Goal: Transaction & Acquisition: Purchase product/service

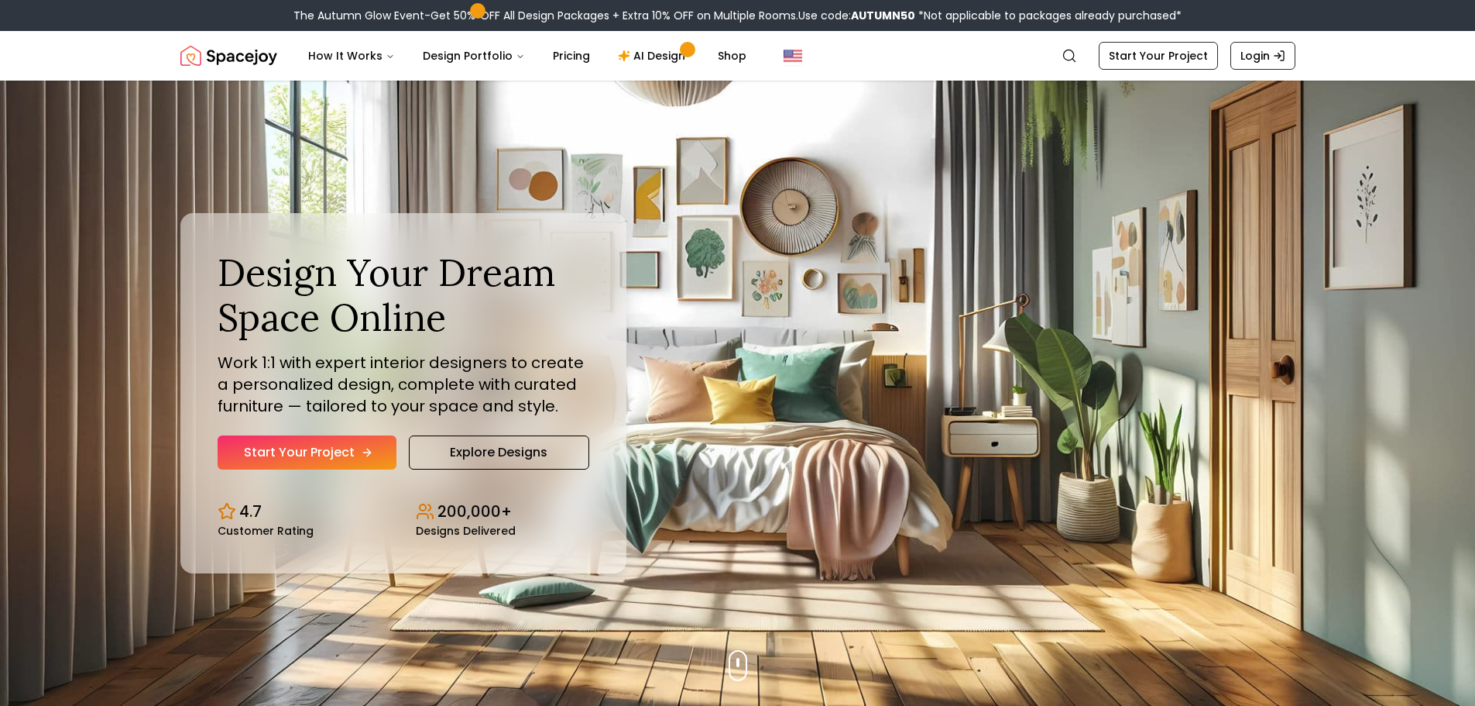
click at [355, 449] on link "Start Your Project" at bounding box center [307, 452] width 179 height 34
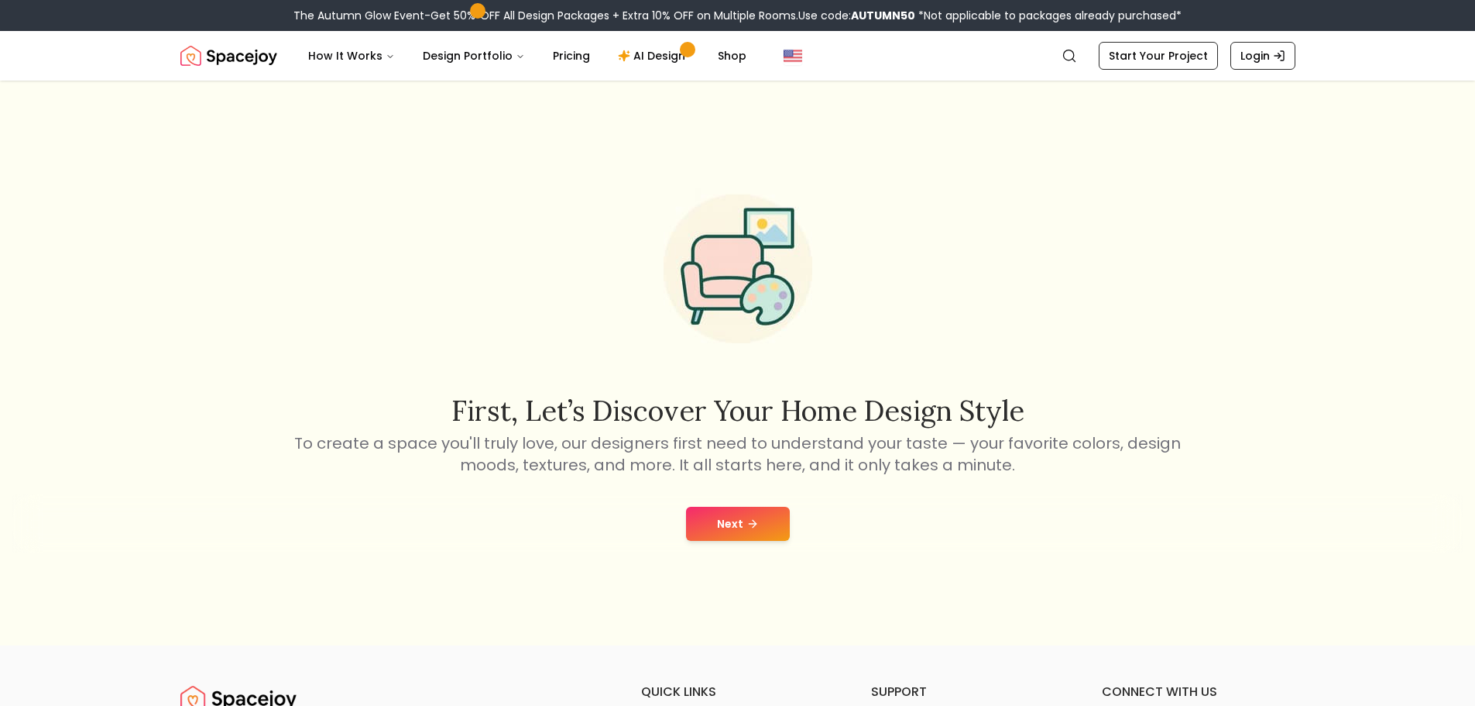
click at [726, 521] on button "Next" at bounding box center [738, 523] width 104 height 34
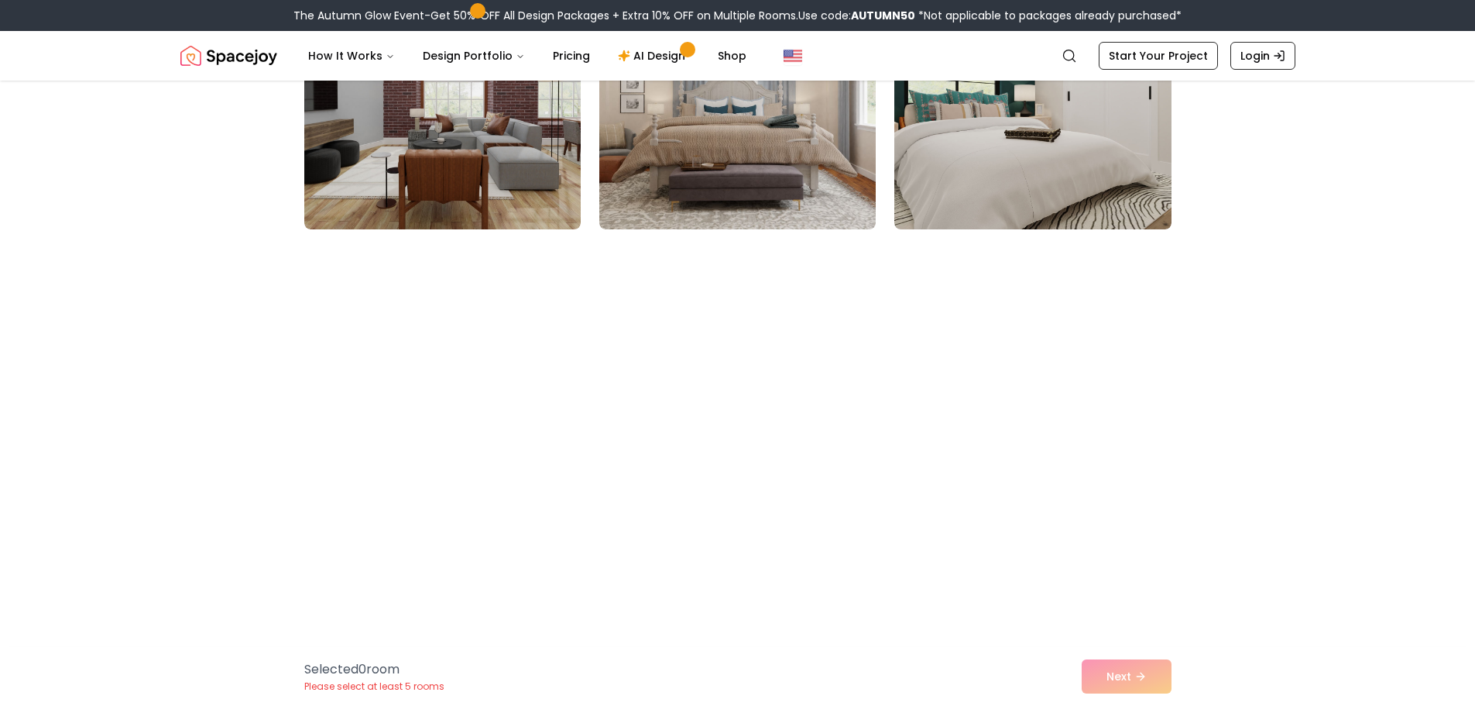
scroll to position [2633, 0]
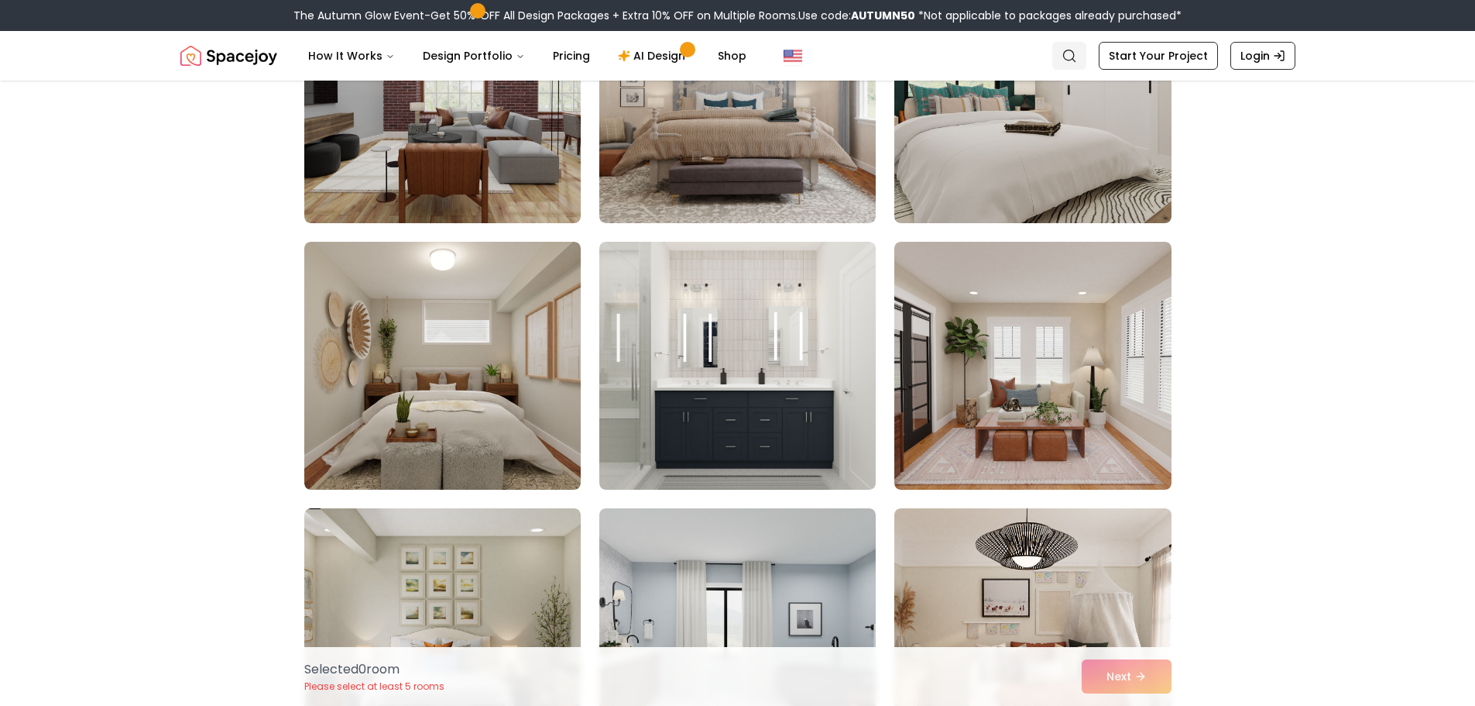
click at [1075, 43] on link "Search" at bounding box center [1069, 56] width 34 height 28
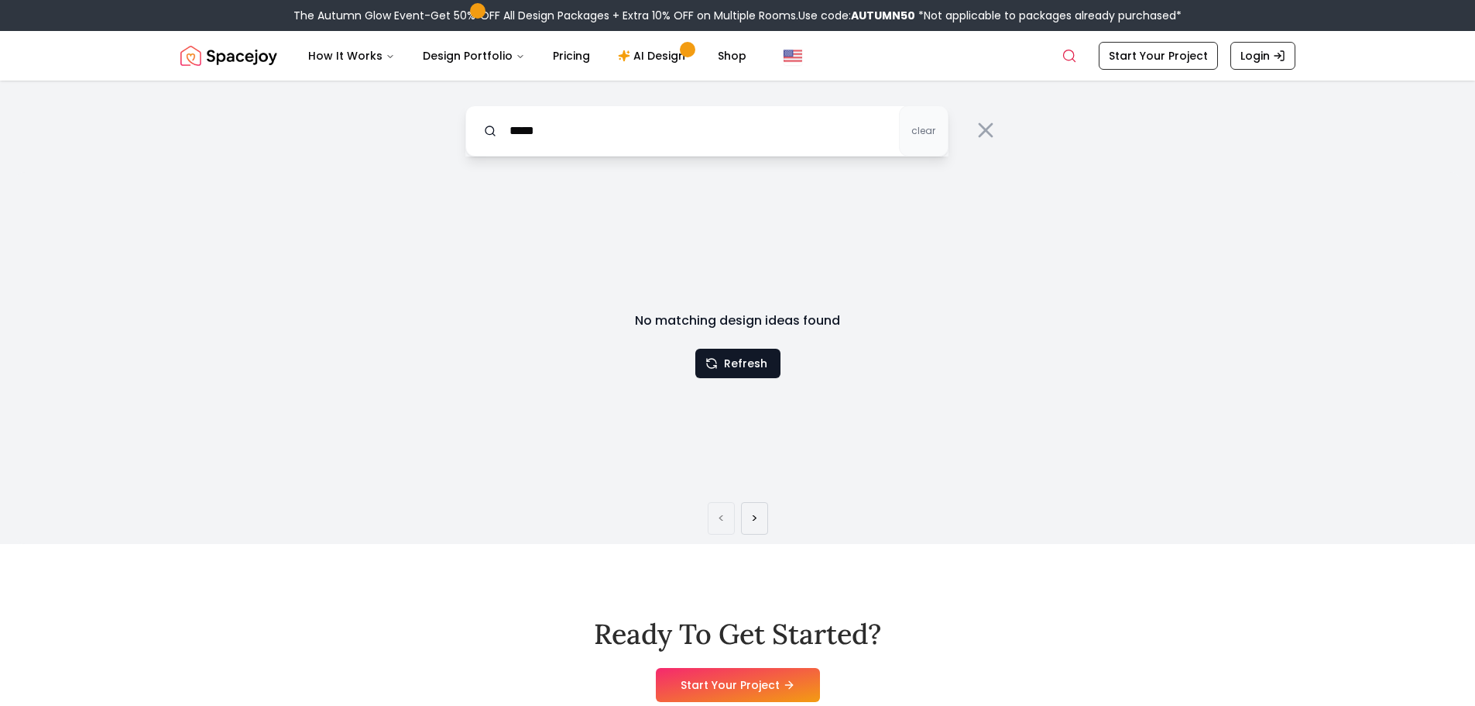
click at [651, 145] on input "*****" at bounding box center [706, 130] width 483 height 51
type input "****"
click at [1144, 50] on link "Start Your Project" at bounding box center [1158, 56] width 119 height 28
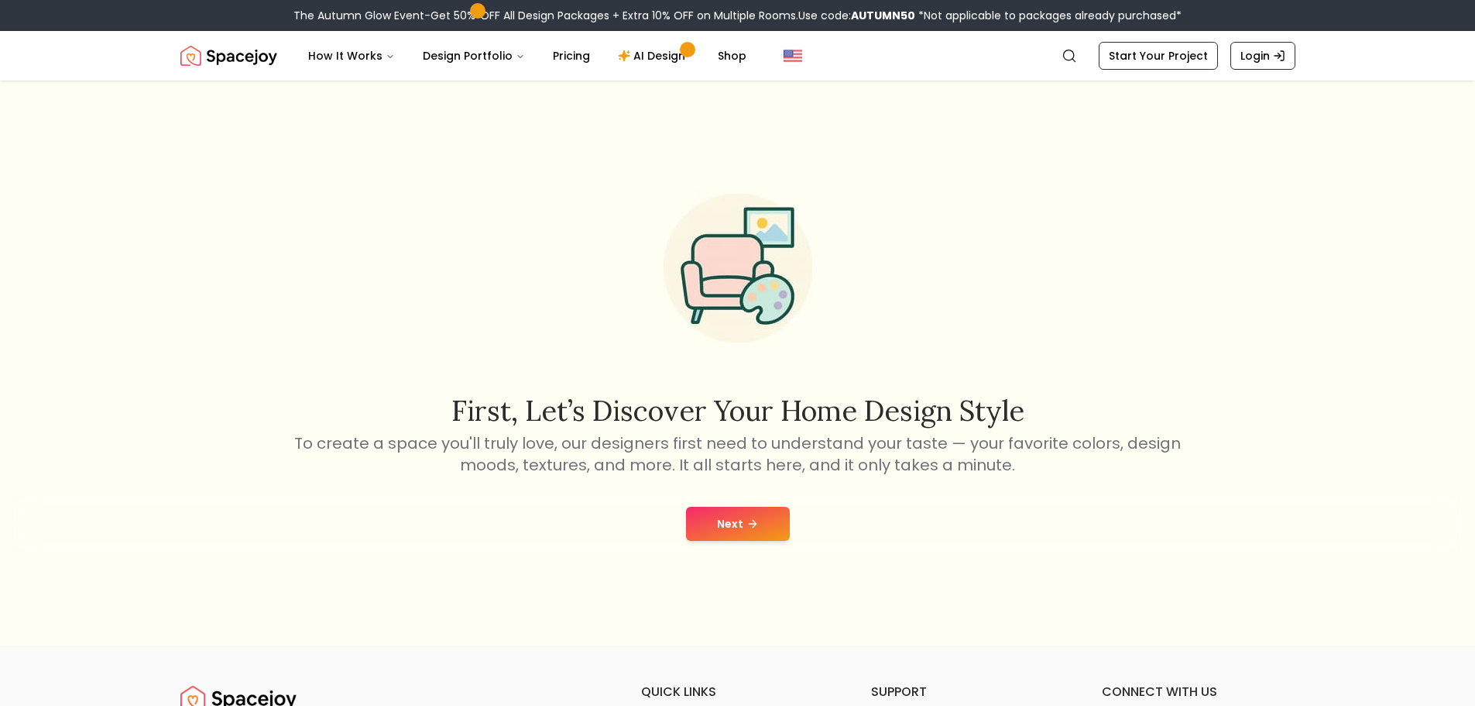
click at [740, 524] on button "Next" at bounding box center [738, 523] width 104 height 34
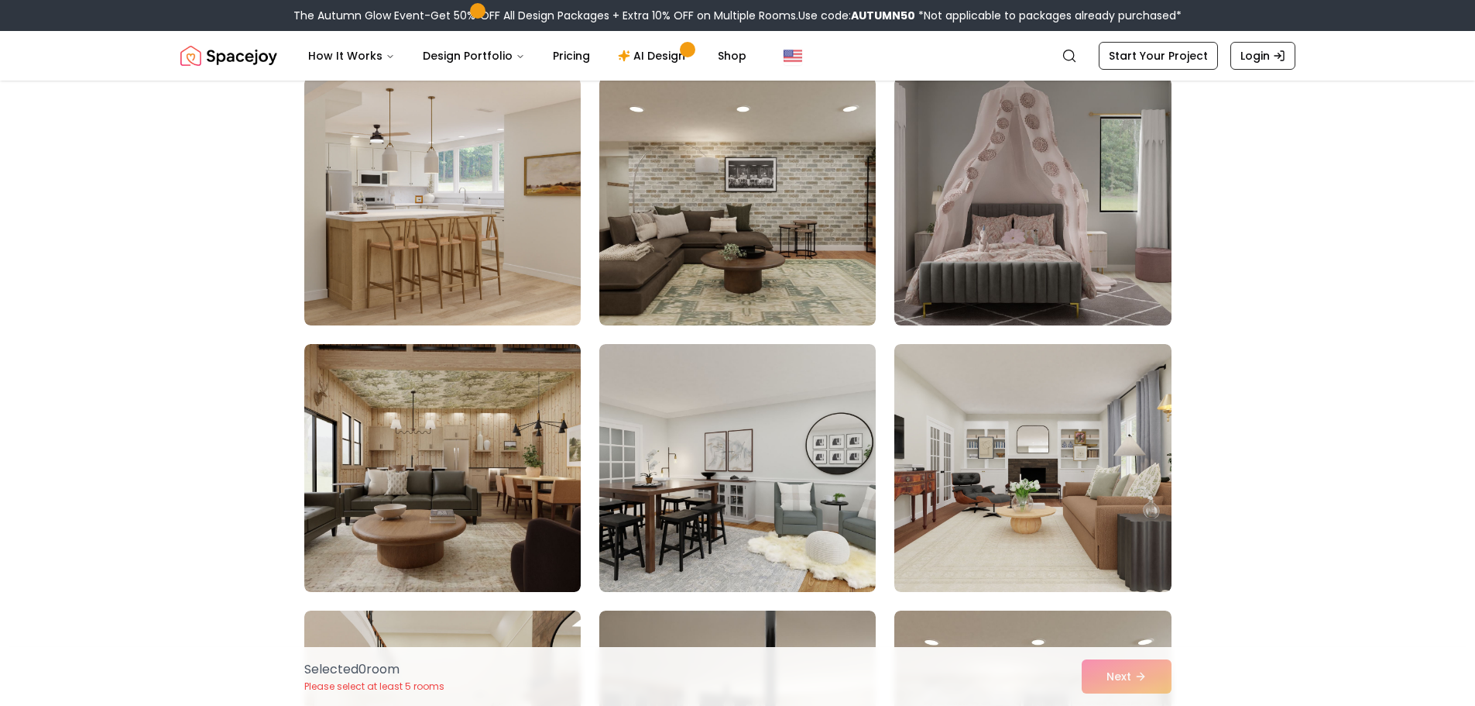
scroll to position [3717, 0]
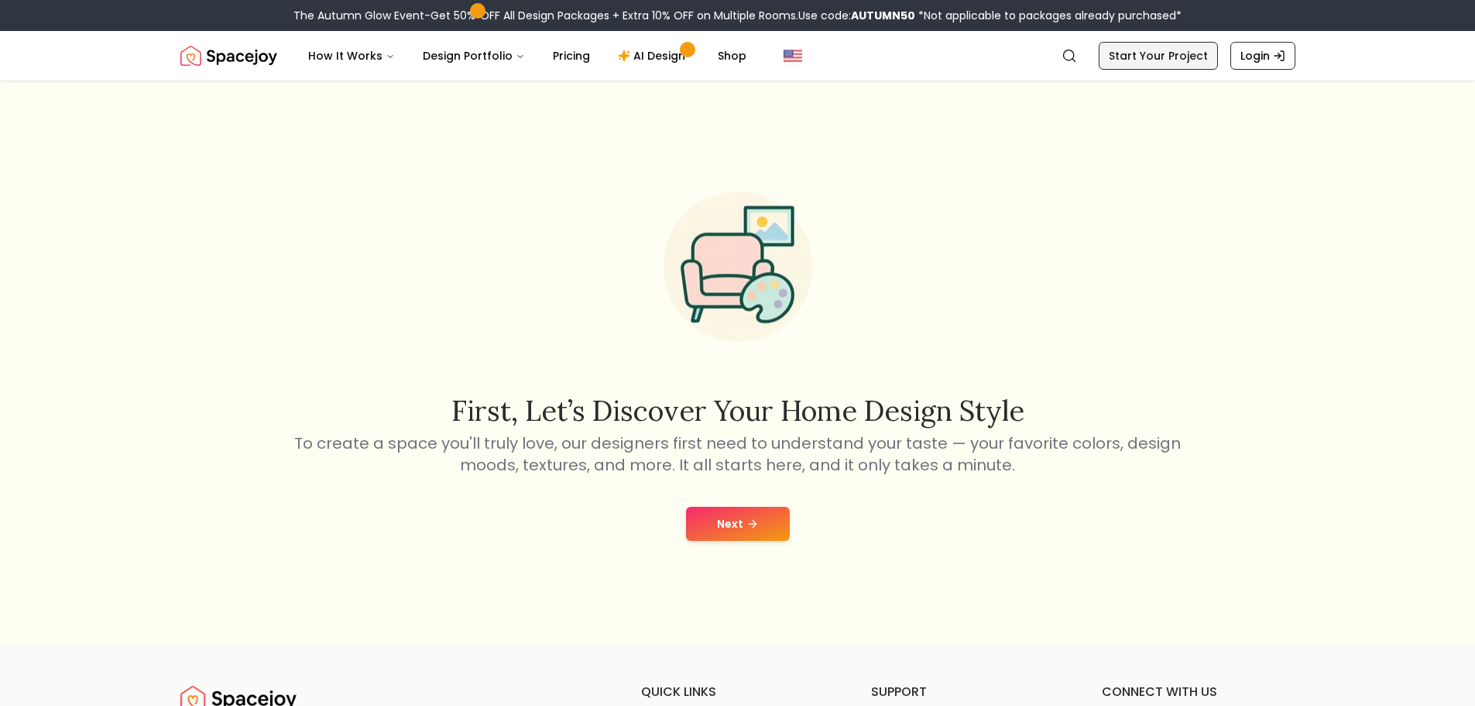
click at [1171, 47] on link "Start Your Project" at bounding box center [1158, 56] width 119 height 28
click at [1163, 57] on link "Start Your Project" at bounding box center [1158, 56] width 119 height 28
click at [731, 521] on button "Next" at bounding box center [738, 523] width 104 height 34
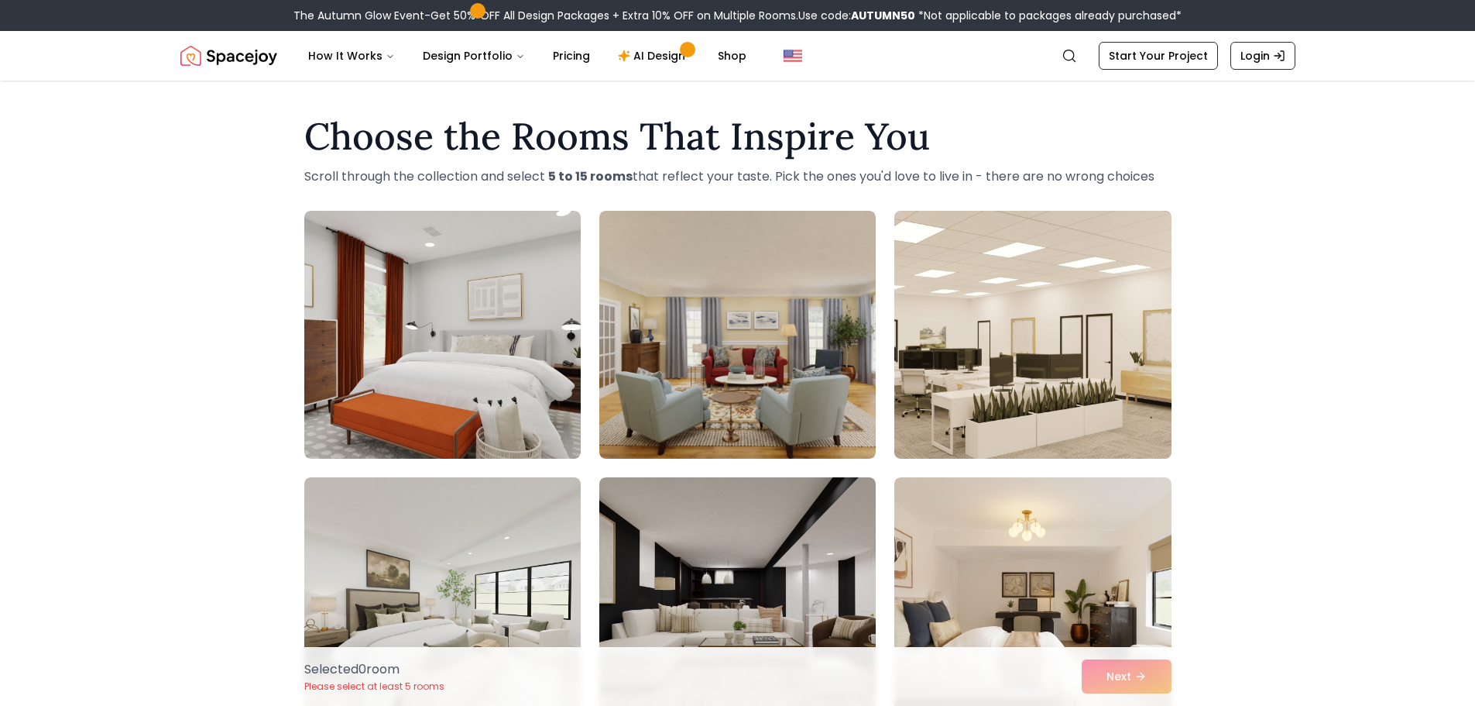
click at [982, 373] on img at bounding box center [1033, 334] width 290 height 260
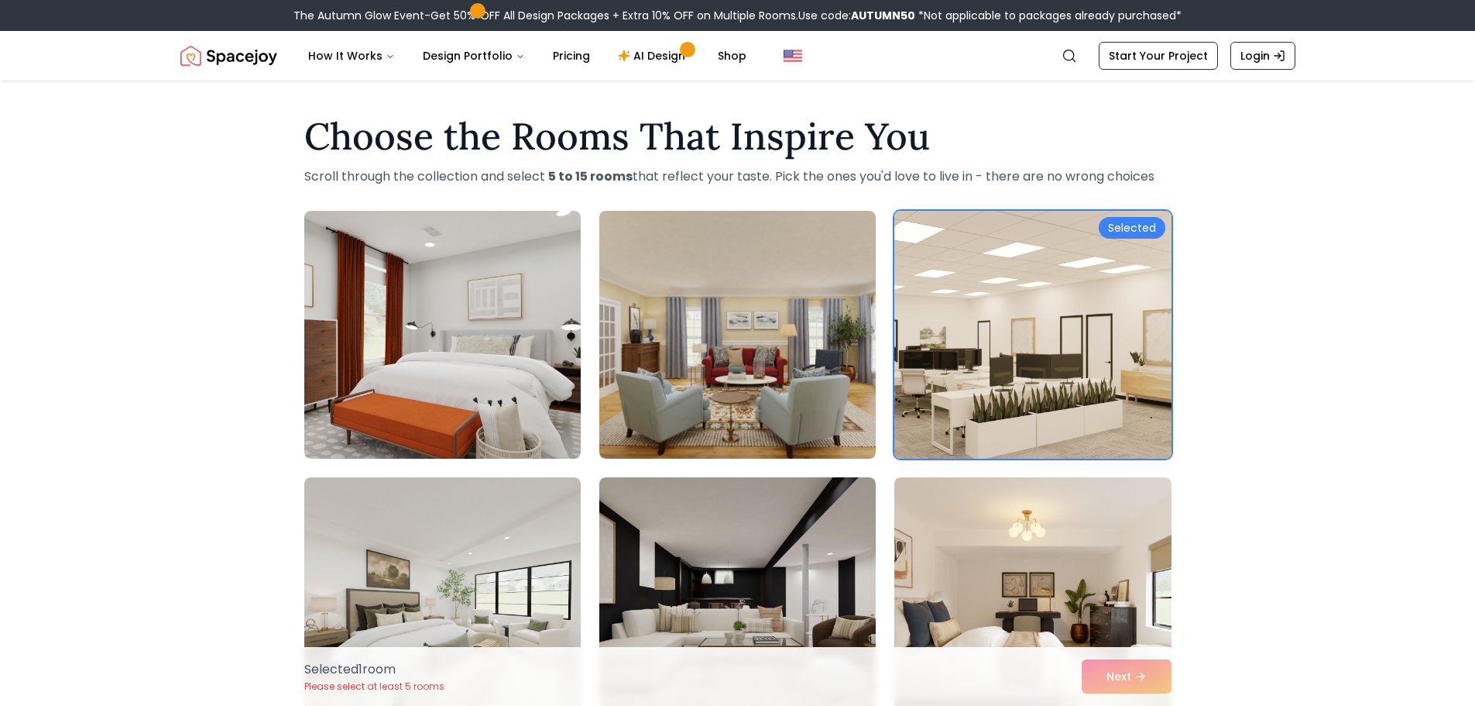
click at [1137, 228] on div "Selected" at bounding box center [1132, 228] width 67 height 22
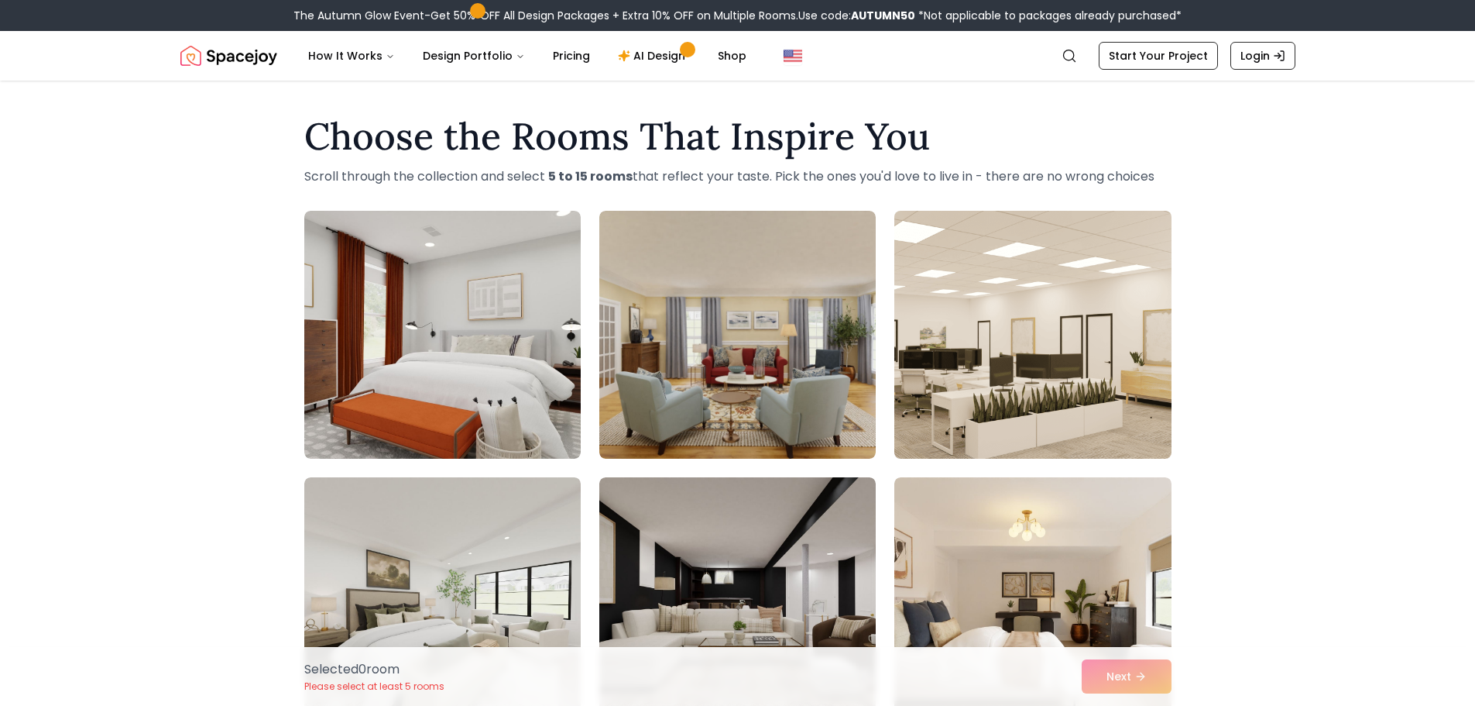
click at [1044, 324] on img at bounding box center [1033, 334] width 290 height 260
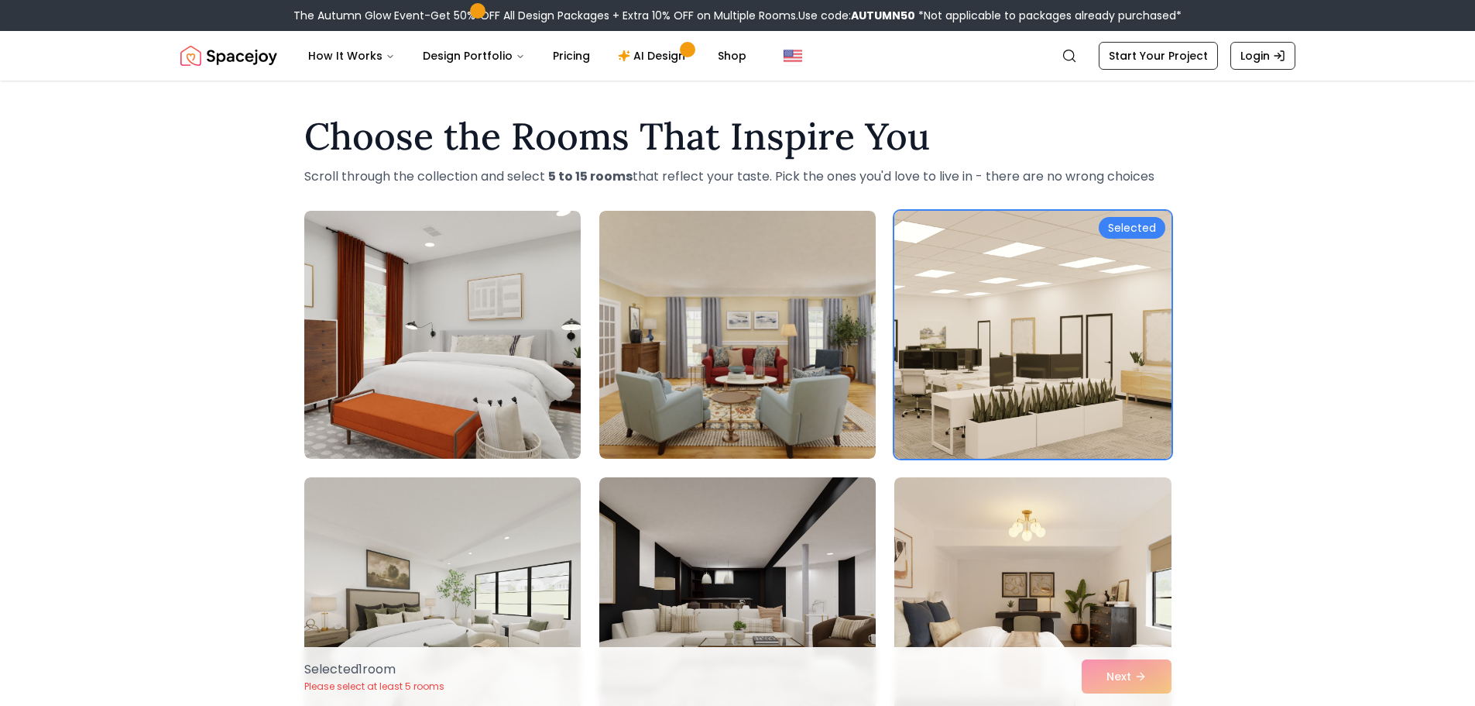
click at [1125, 235] on div "Selected" at bounding box center [1132, 228] width 67 height 22
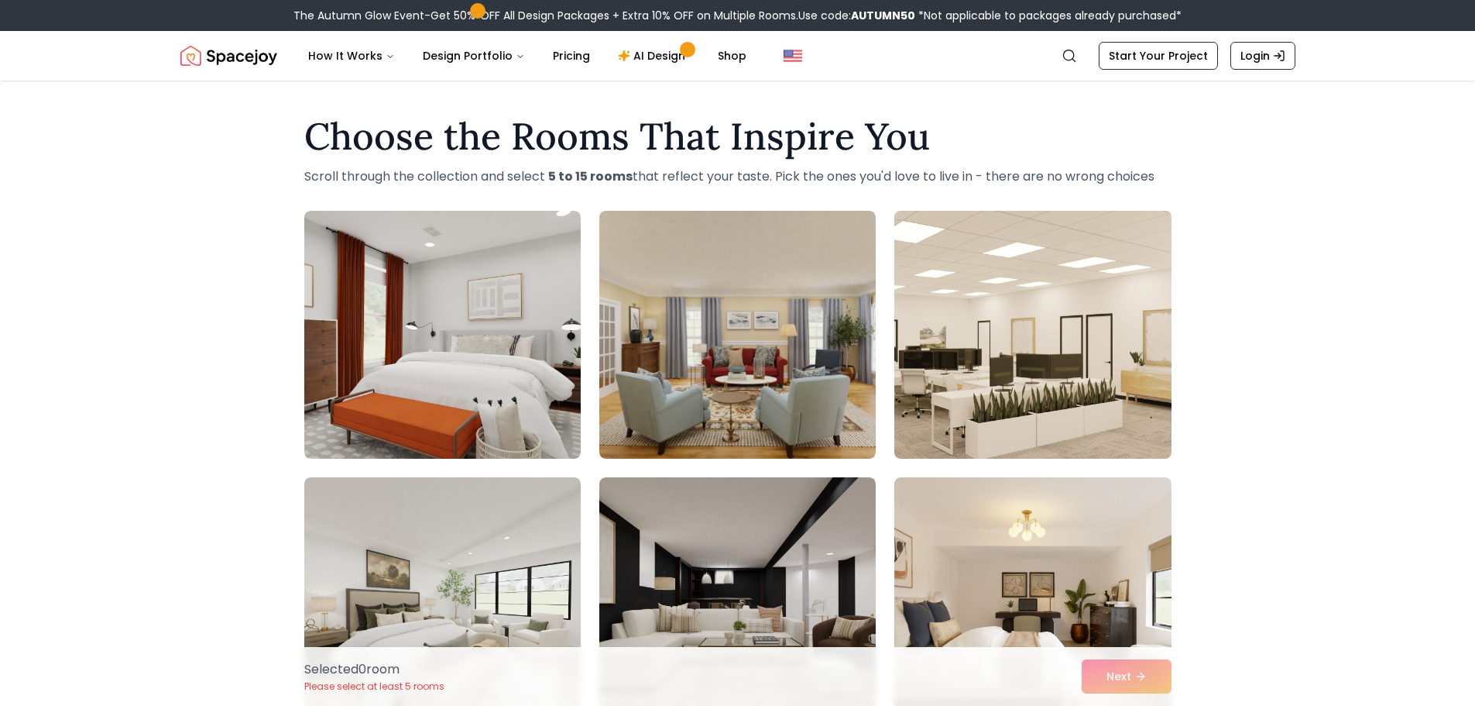
click at [1072, 279] on img at bounding box center [1033, 334] width 290 height 260
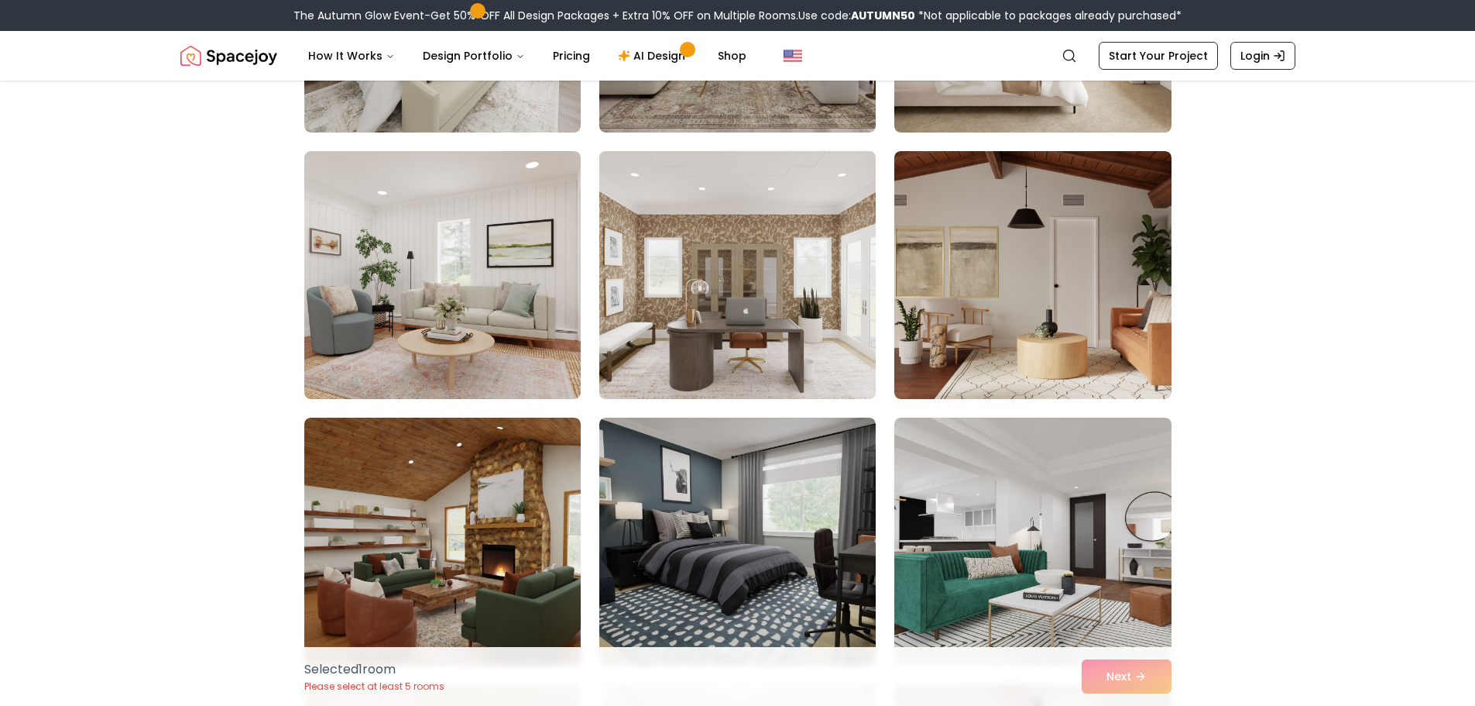
scroll to position [620, 0]
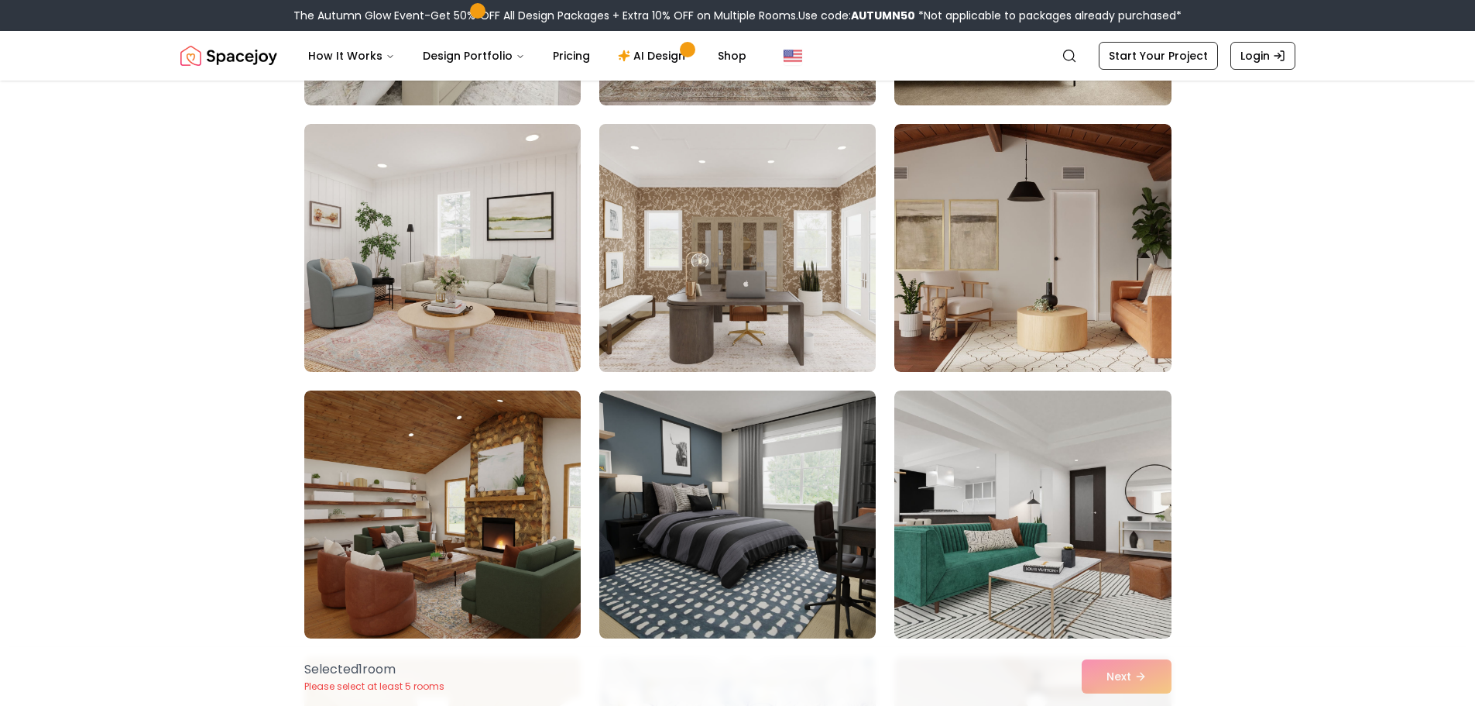
click at [778, 299] on img at bounding box center [737, 248] width 290 height 260
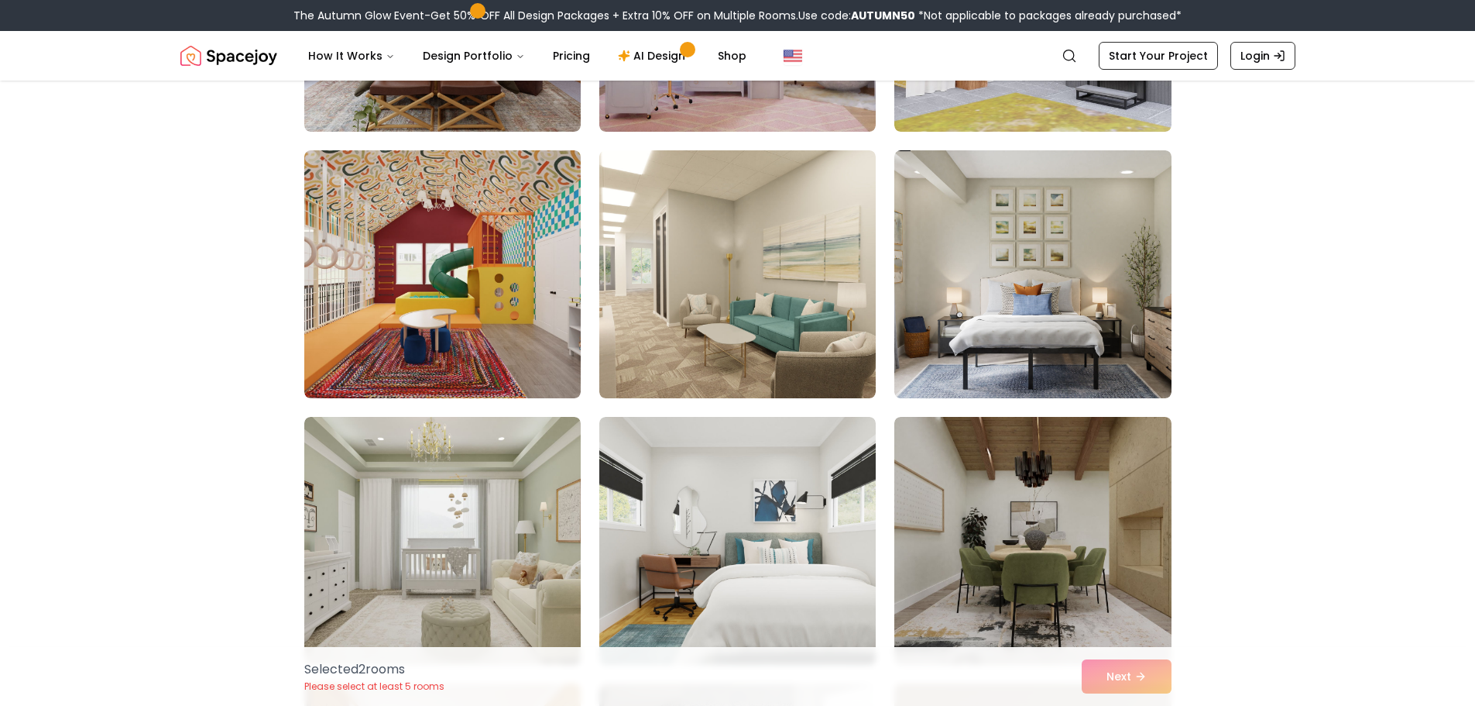
scroll to position [6738, 0]
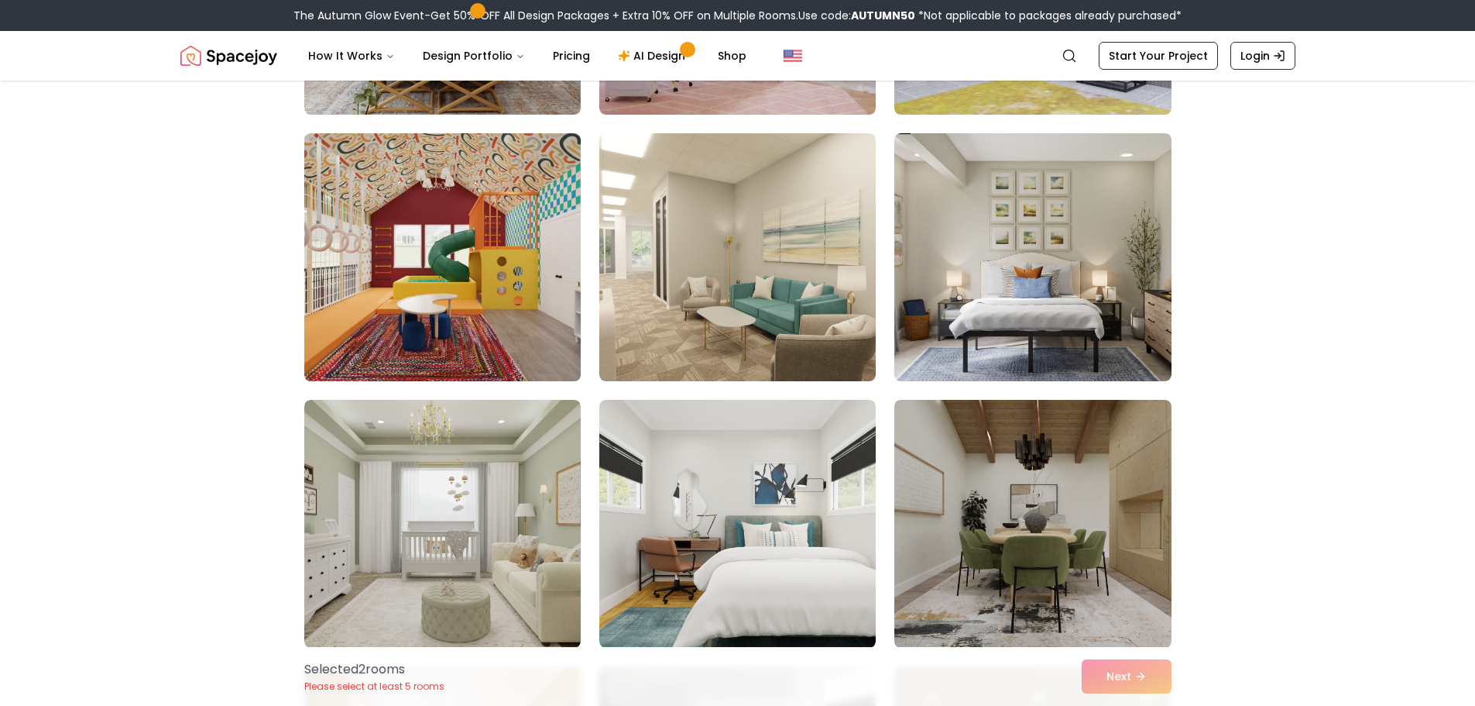
click at [463, 307] on img at bounding box center [442, 257] width 290 height 260
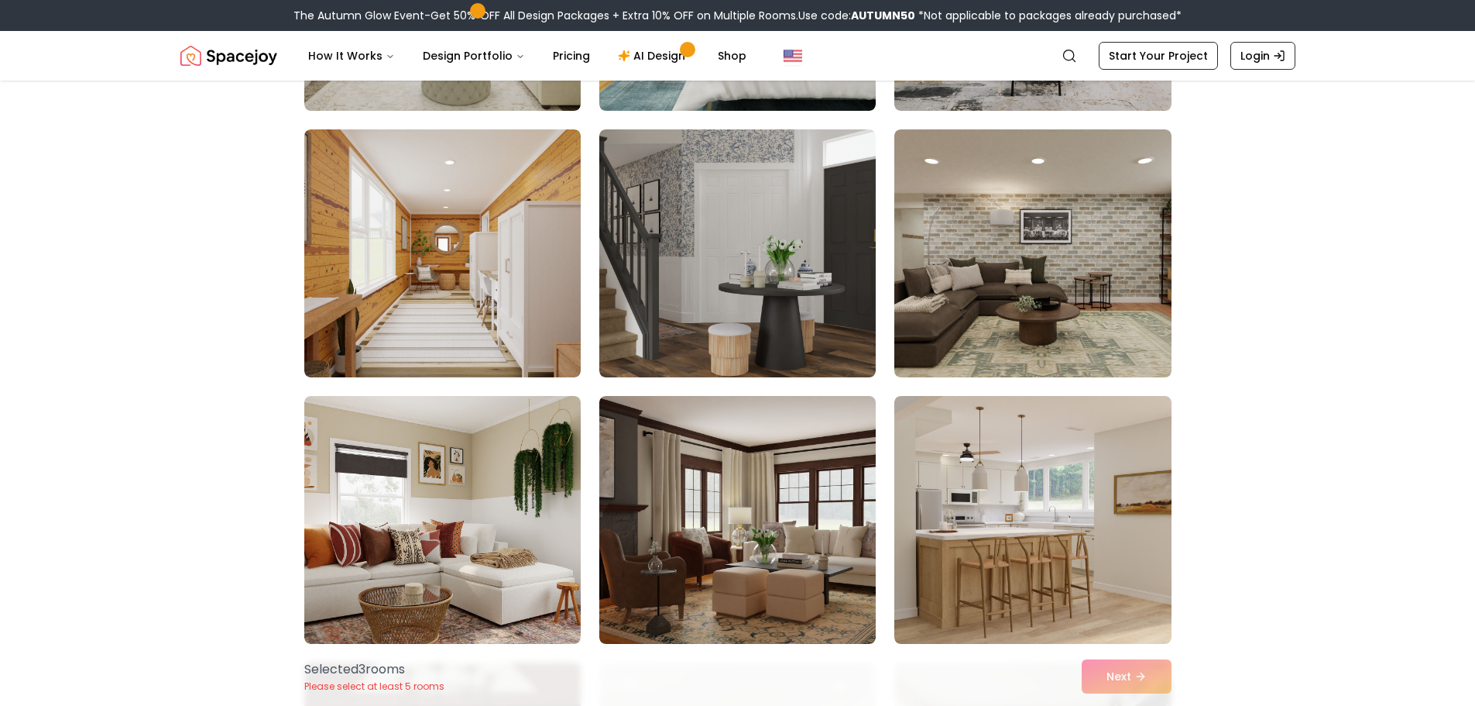
scroll to position [7280, 0]
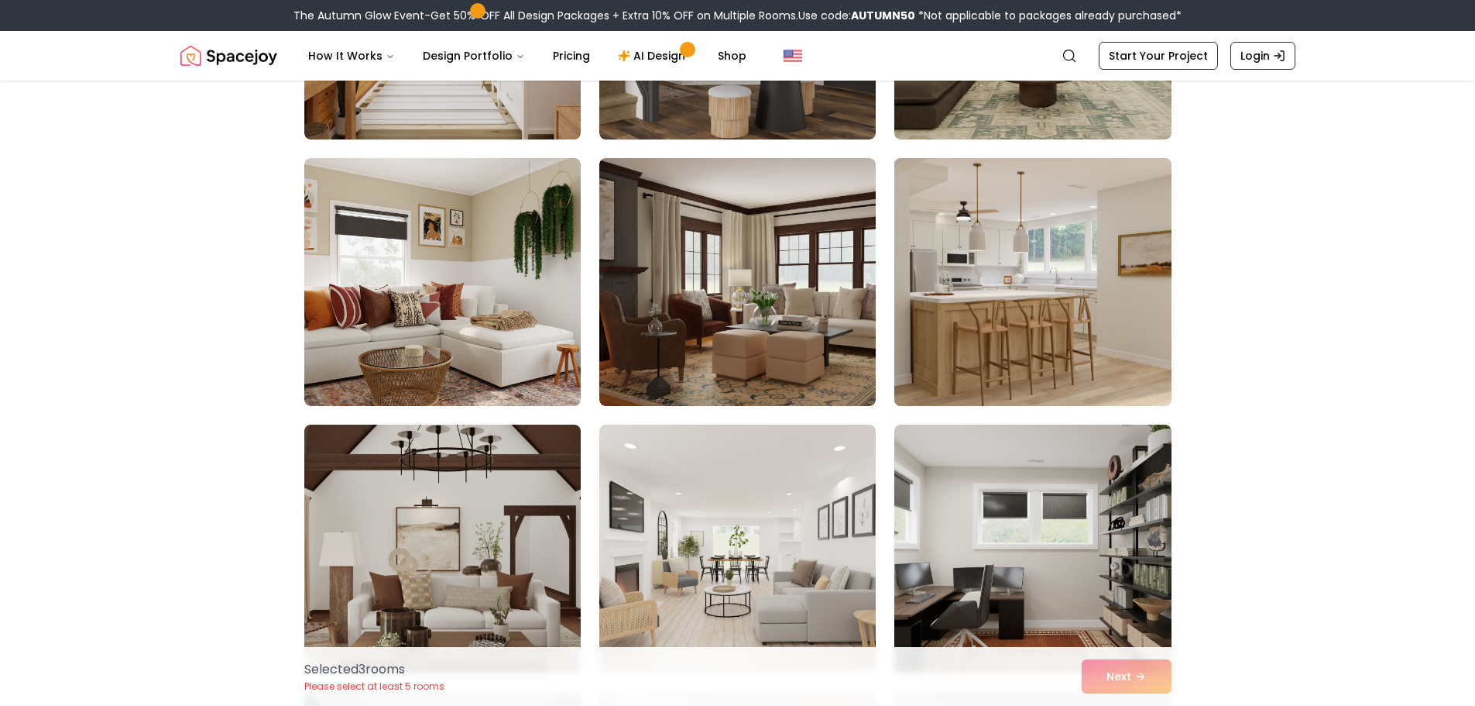
click at [1033, 299] on img at bounding box center [1033, 282] width 290 height 260
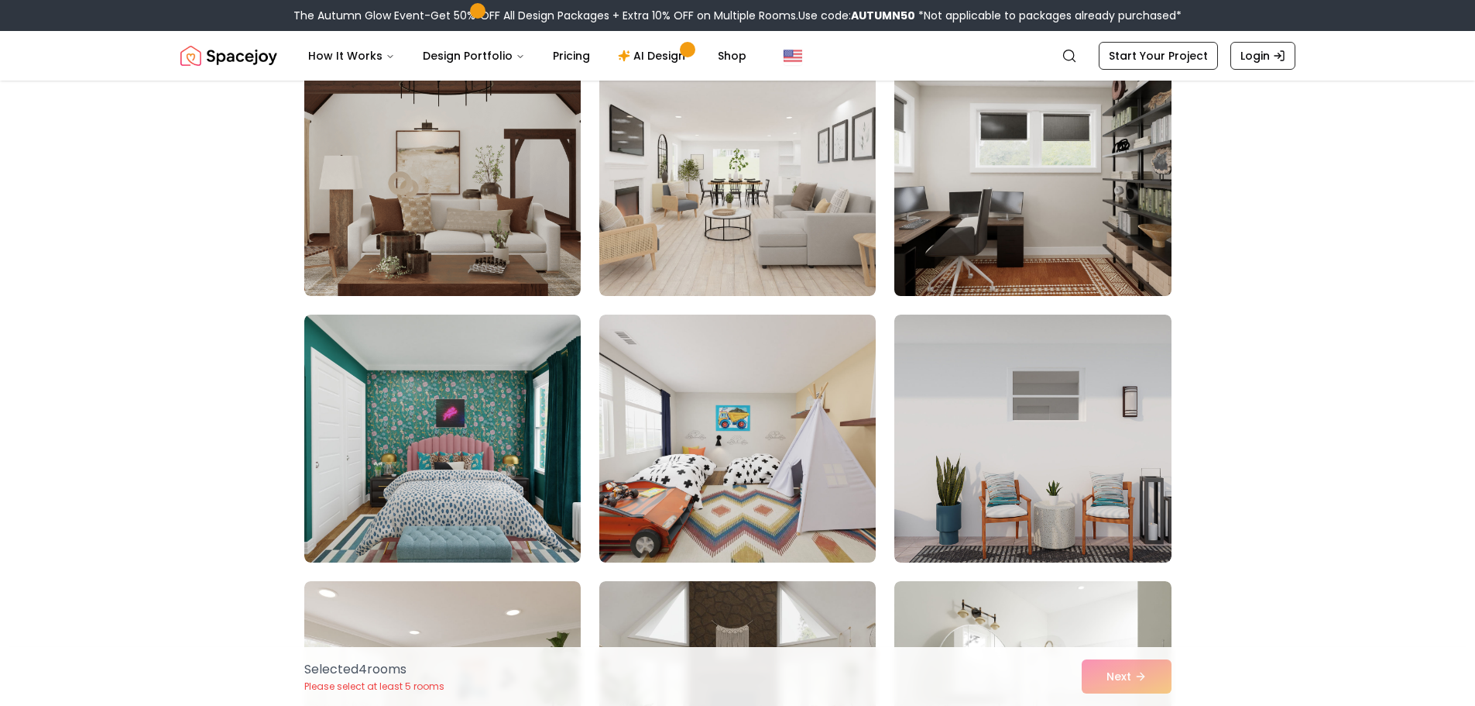
scroll to position [7899, 0]
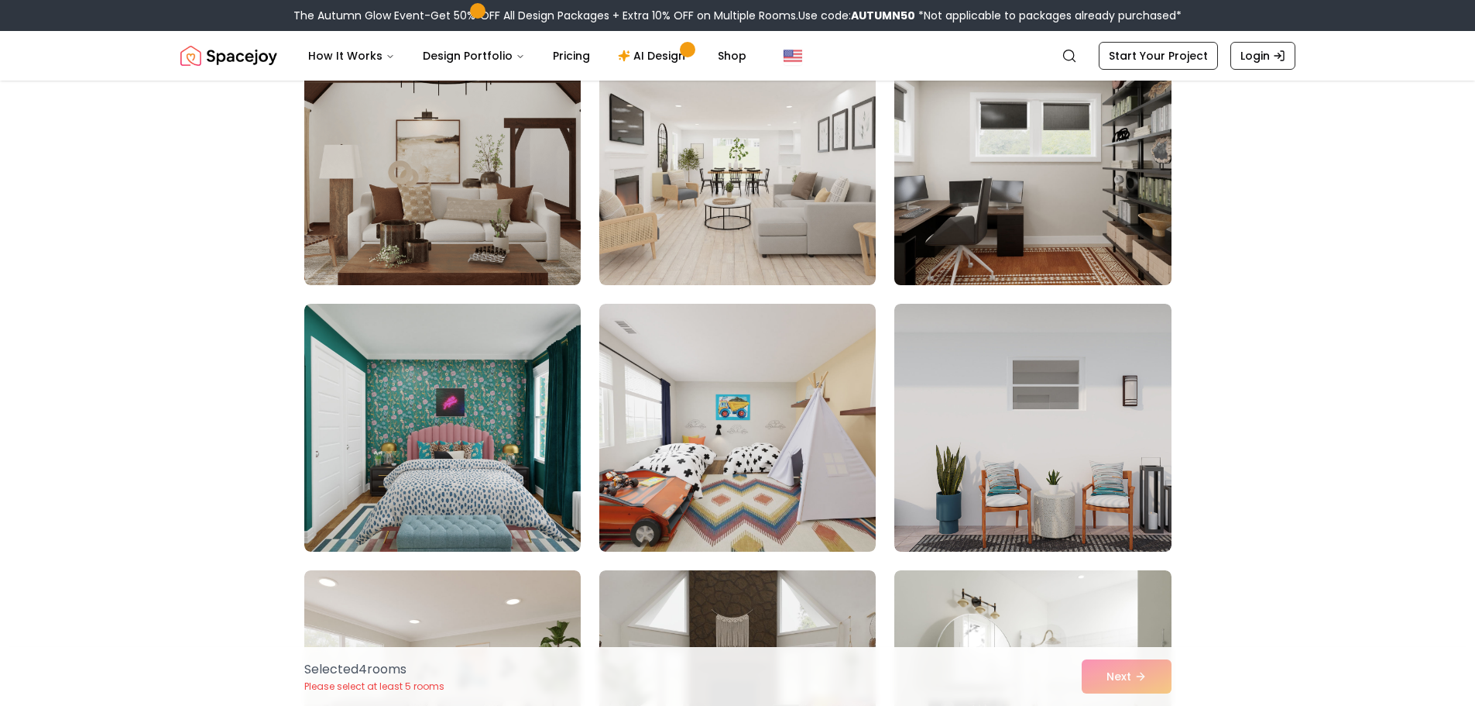
drag, startPoint x: 1032, startPoint y: 231, endPoint x: 1031, endPoint y: 262, distance: 31.0
click at [1033, 231] on img at bounding box center [1033, 161] width 290 height 260
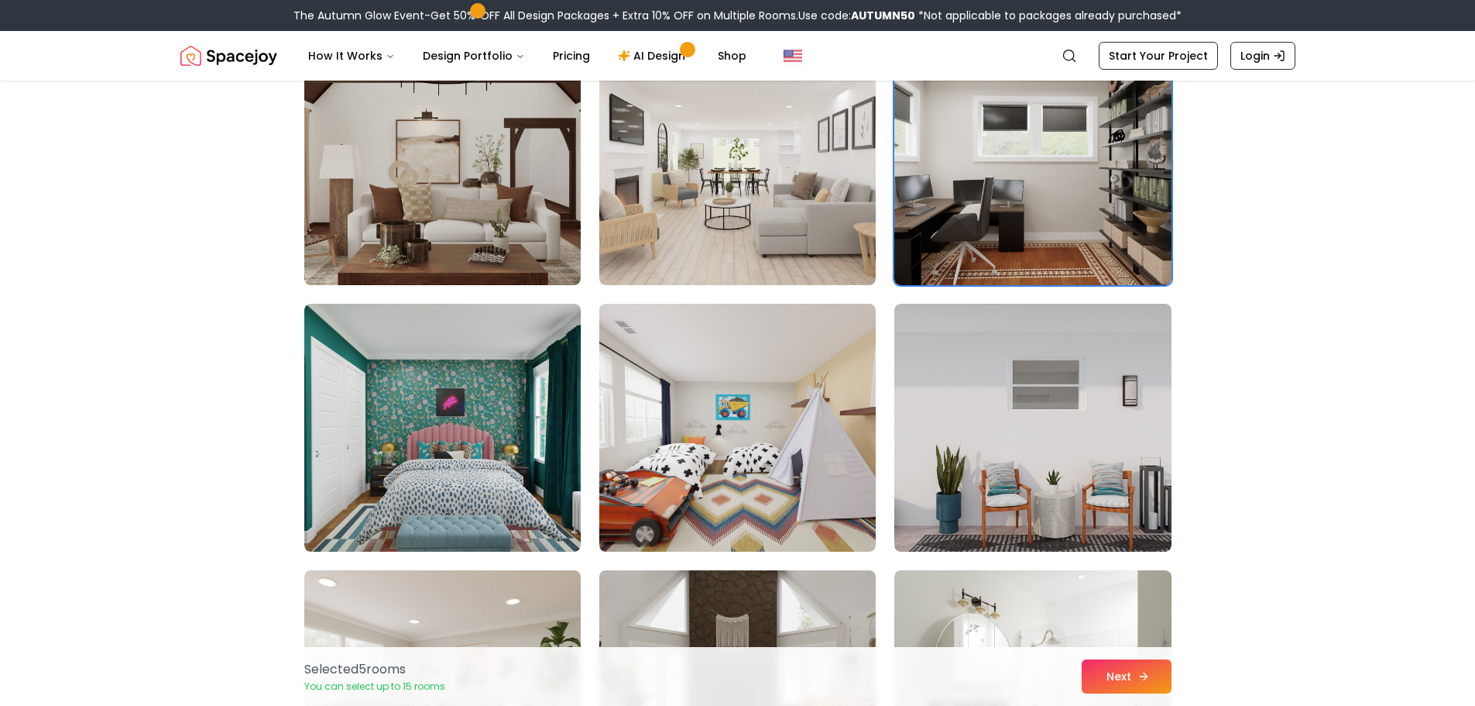
click at [1139, 663] on button "Next" at bounding box center [1127, 676] width 90 height 34
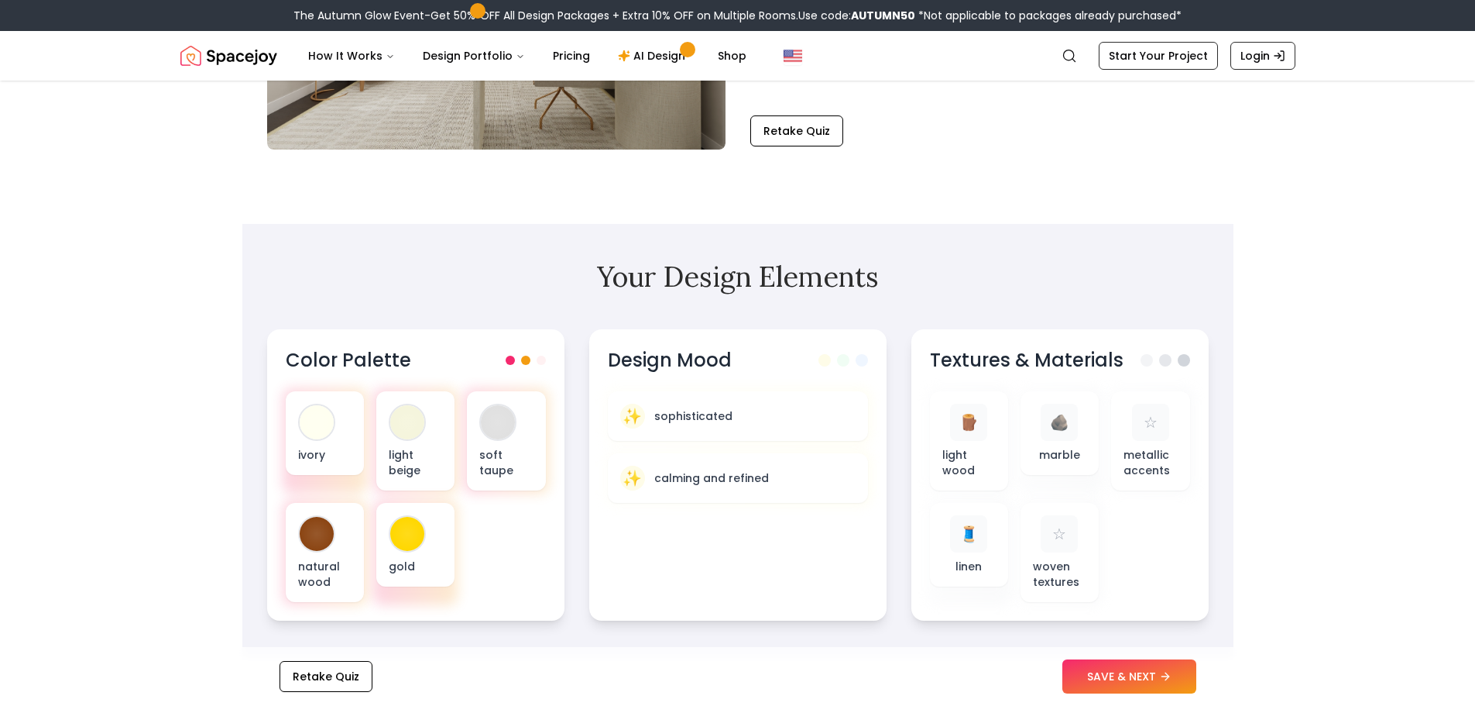
scroll to position [310, 0]
click at [1135, 679] on button "SAVE & NEXT" at bounding box center [1130, 676] width 134 height 34
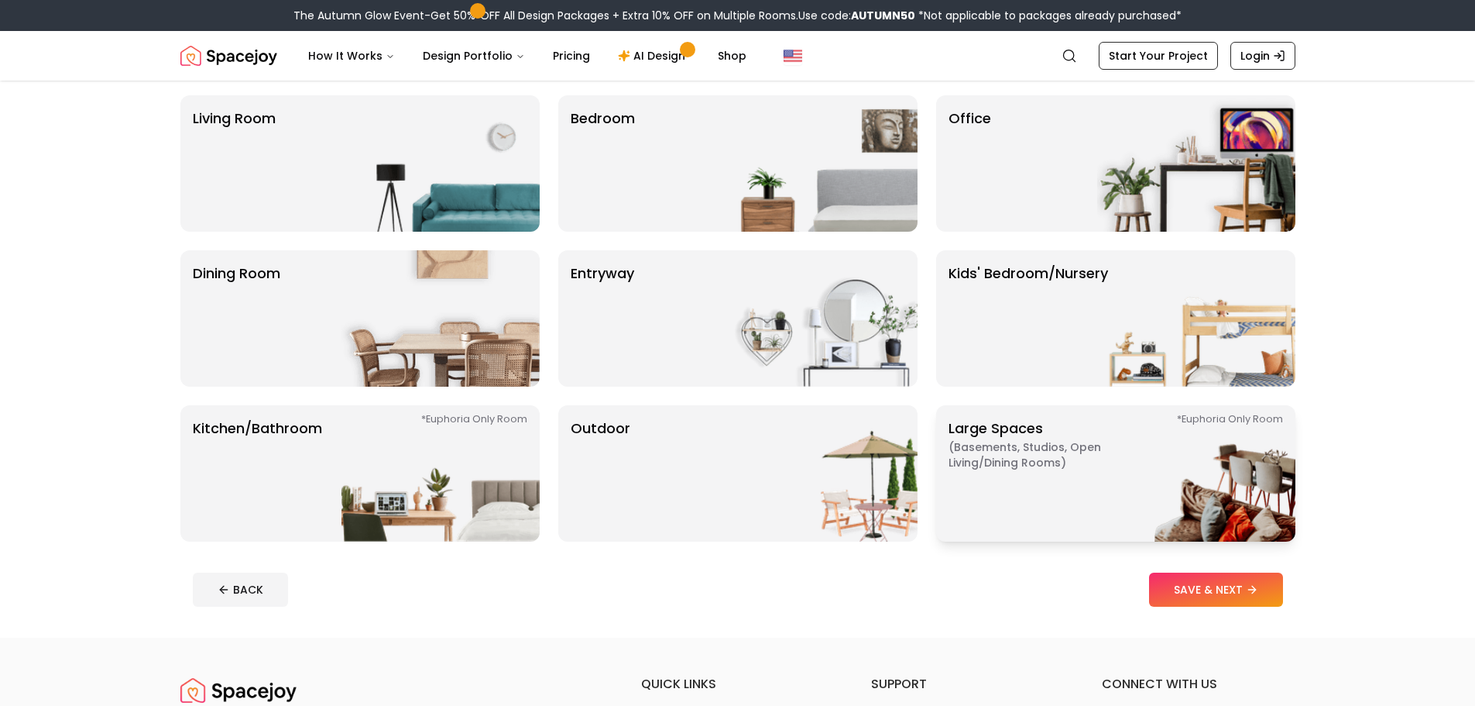
scroll to position [77, 0]
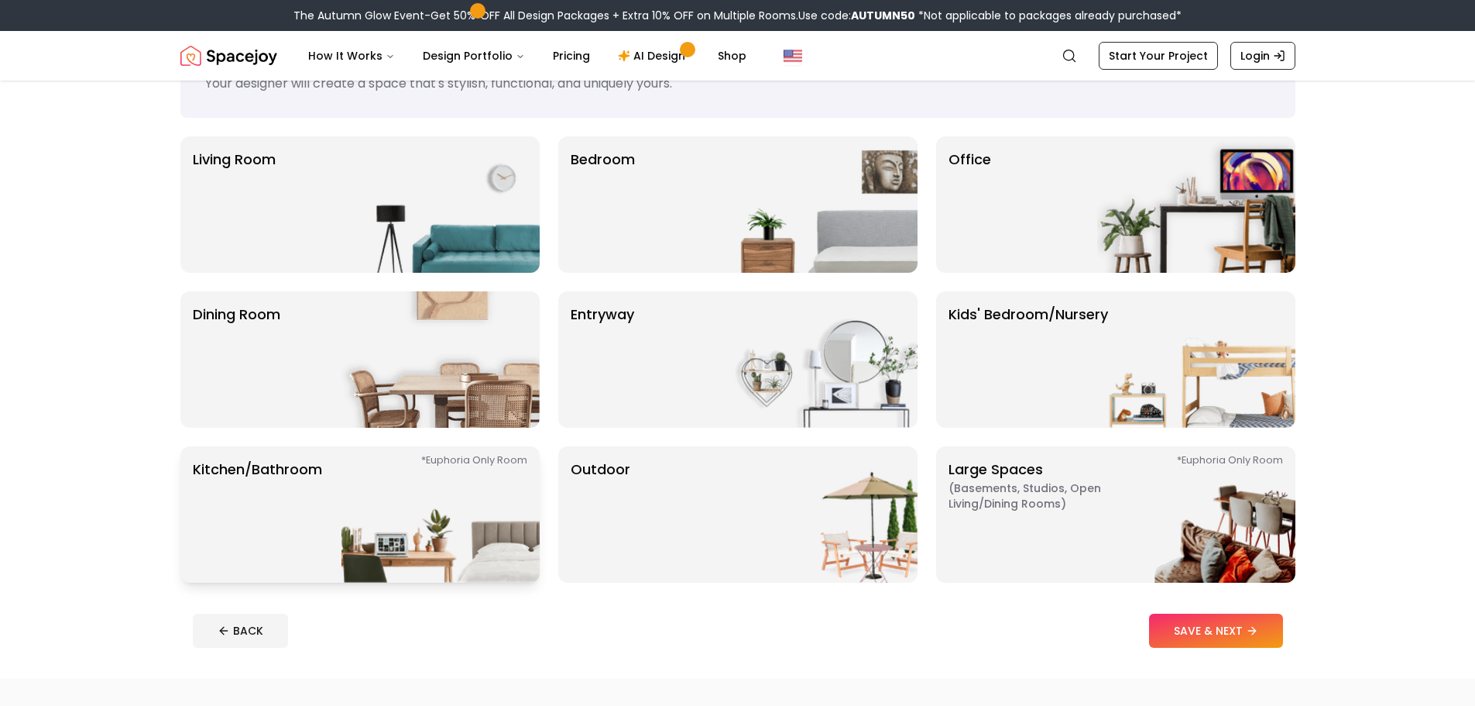
click at [355, 459] on img at bounding box center [441, 514] width 198 height 136
